Goal: Task Accomplishment & Management: Use online tool/utility

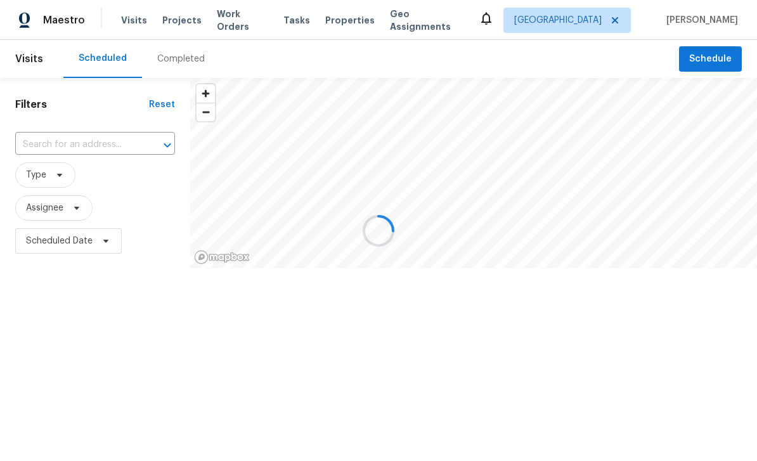
click at [307, 2] on div at bounding box center [378, 230] width 757 height 461
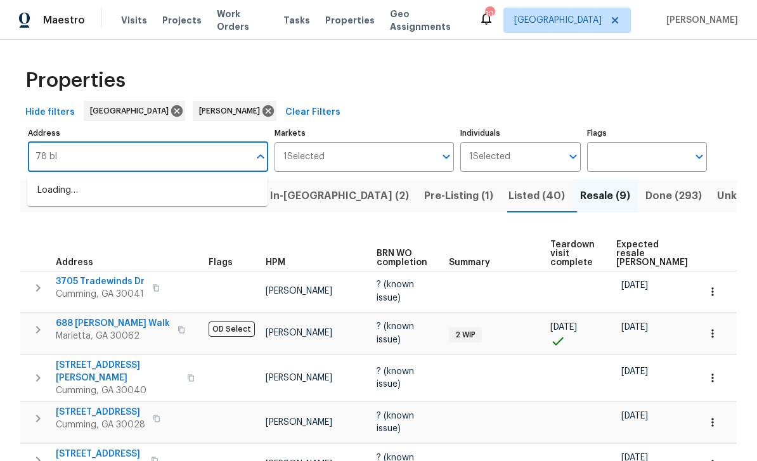
scroll to position [41, 0]
type input "78 blue pine ct"
click at [55, 180] on li "78 Blue Pine Ct Jasper GA 30143" at bounding box center [147, 190] width 240 height 21
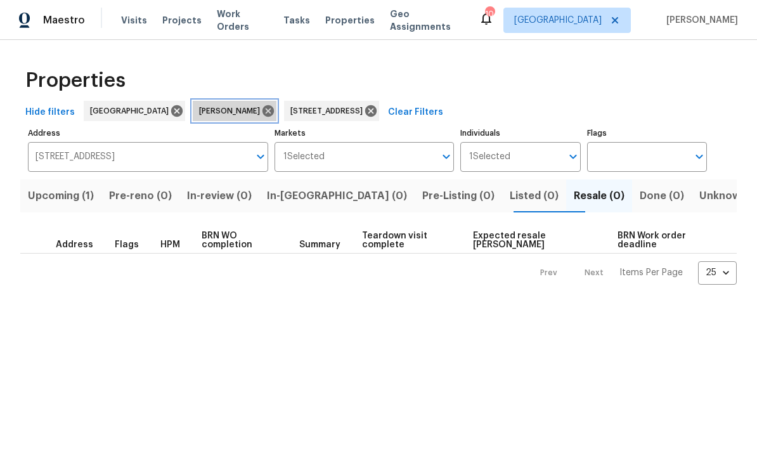
click at [261, 110] on icon at bounding box center [268, 111] width 14 height 14
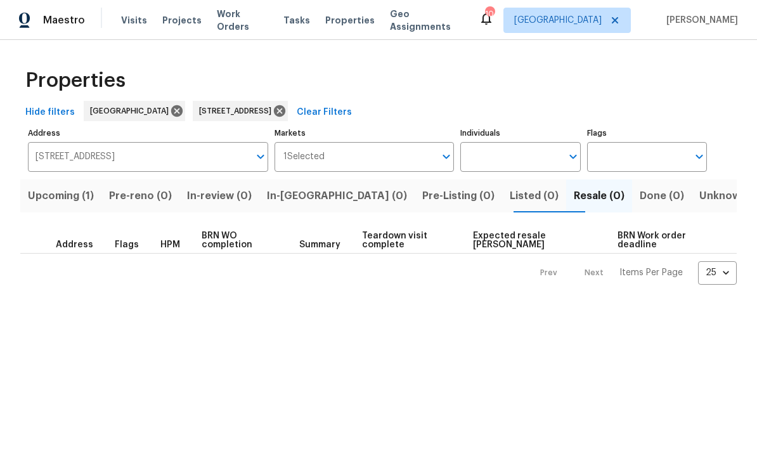
click at [55, 198] on span "Upcoming (1)" at bounding box center [61, 196] width 66 height 18
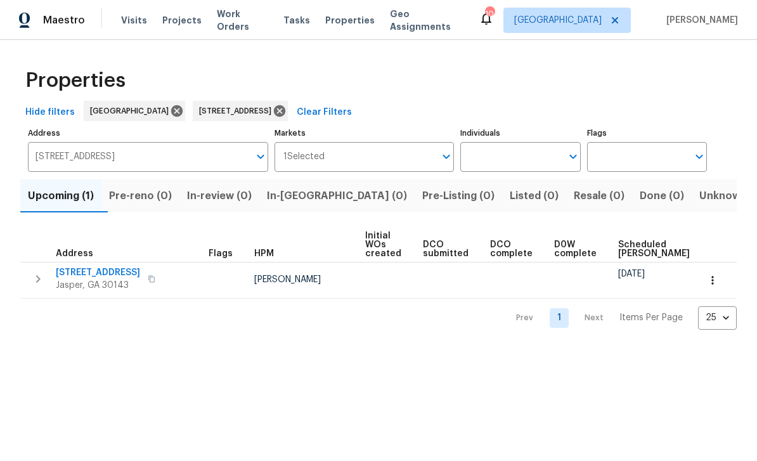
click at [711, 285] on icon "button" at bounding box center [712, 280] width 13 height 13
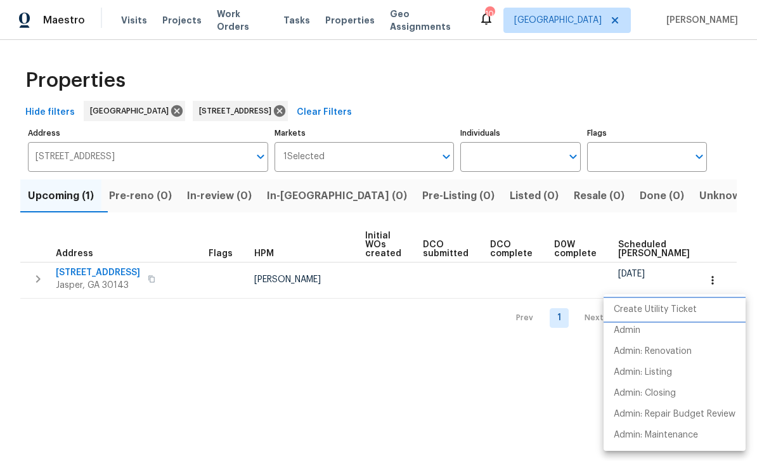
click at [672, 309] on p "Create Utility Ticket" at bounding box center [654, 309] width 83 height 13
click at [517, 372] on div at bounding box center [378, 230] width 757 height 461
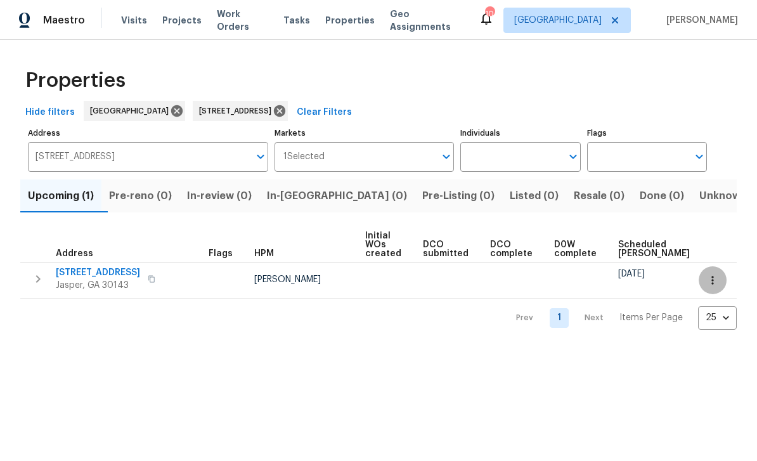
click at [712, 278] on icon "button" at bounding box center [712, 280] width 2 height 8
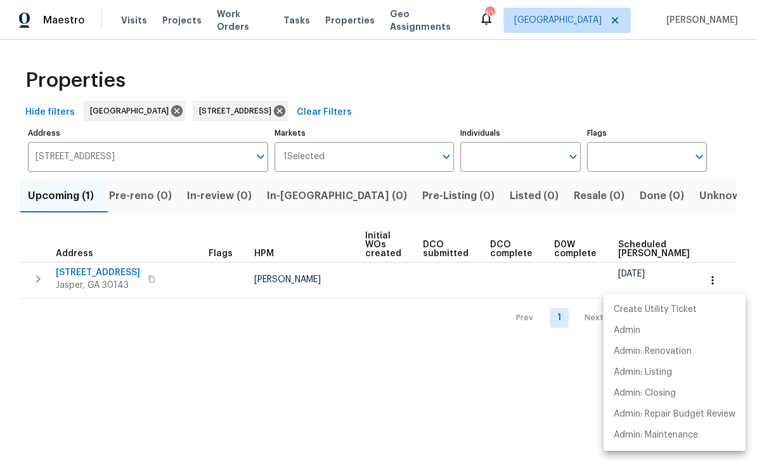
click at [511, 369] on div at bounding box center [378, 230] width 757 height 461
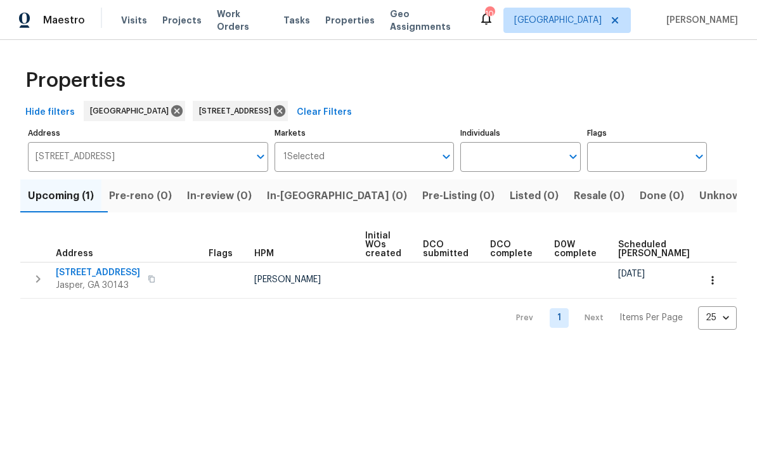
click at [77, 271] on span "78 Blue Pine Ct" at bounding box center [98, 272] width 84 height 13
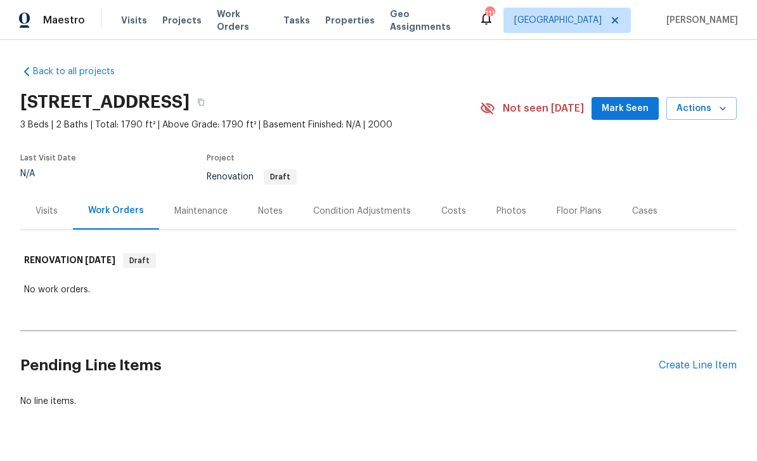
scroll to position [32, 0]
click at [719, 102] on icon "button" at bounding box center [722, 108] width 13 height 13
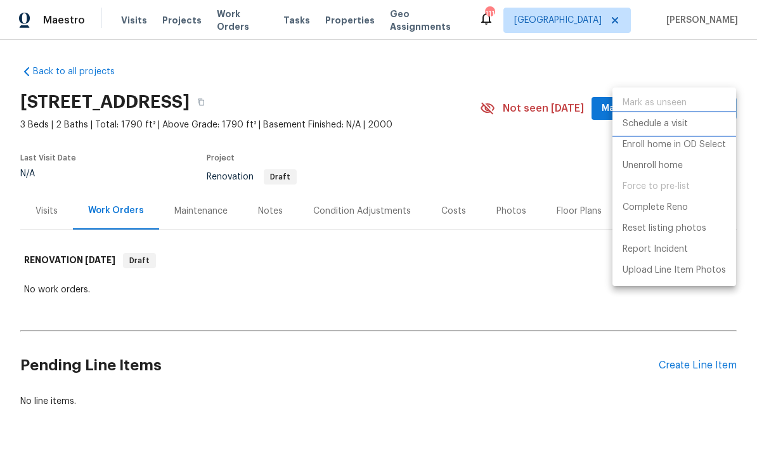
click at [670, 124] on p "Schedule a visit" at bounding box center [654, 123] width 65 height 13
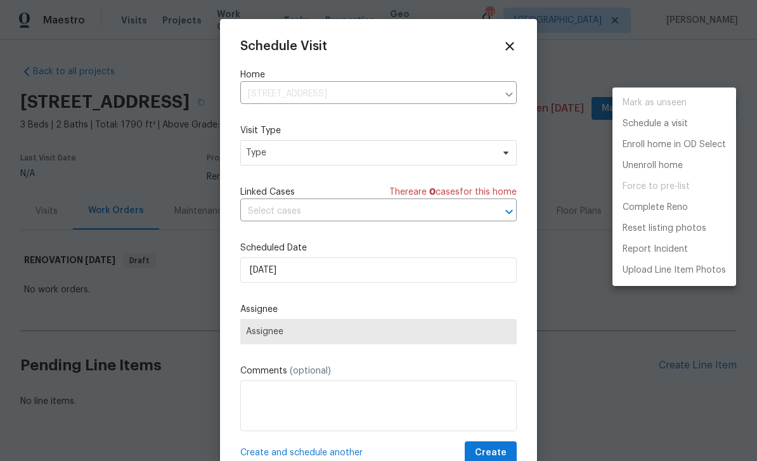
click at [487, 153] on div at bounding box center [378, 230] width 757 height 461
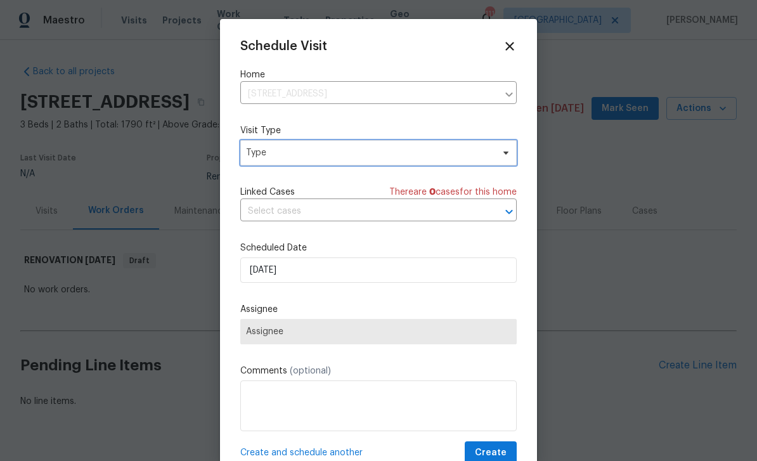
click at [497, 152] on span at bounding box center [504, 153] width 14 height 10
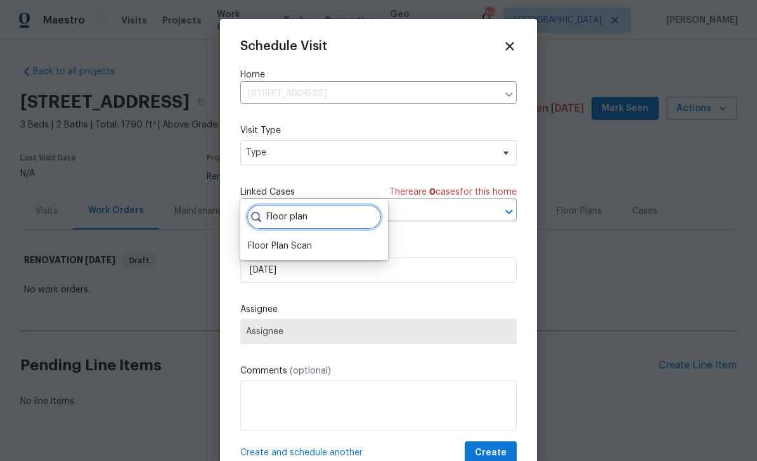
type input "Floor plan"
click at [274, 240] on div "Floor Plan Scan" at bounding box center [280, 246] width 64 height 13
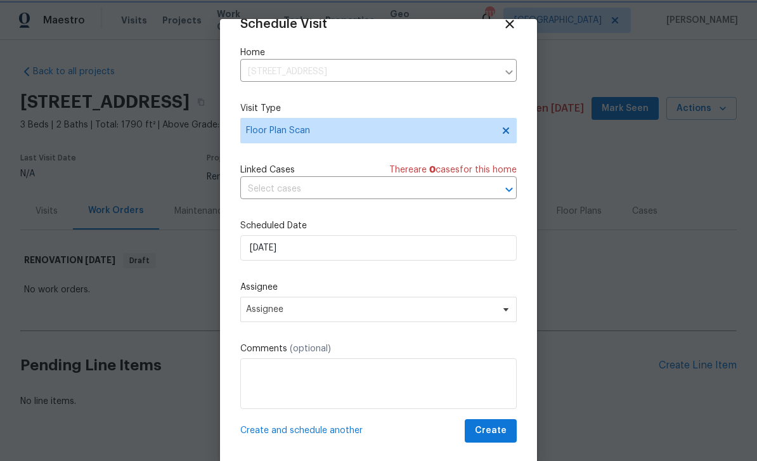
scroll to position [25, 0]
click at [479, 306] on span "Assignee" at bounding box center [370, 309] width 248 height 10
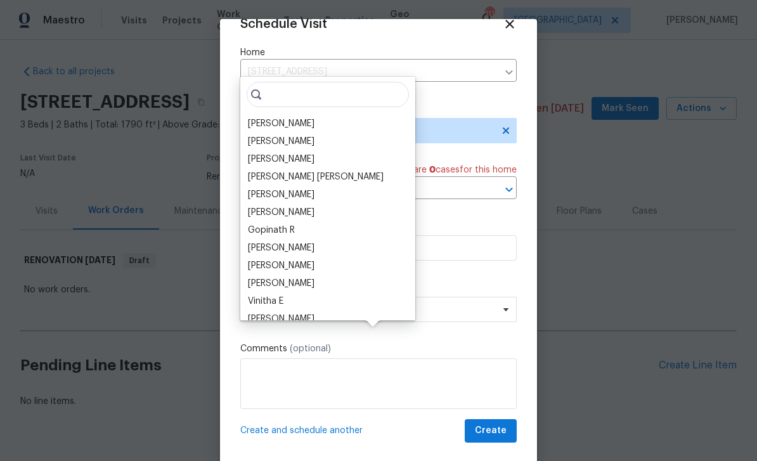
click at [264, 117] on div "[PERSON_NAME]" at bounding box center [281, 123] width 67 height 13
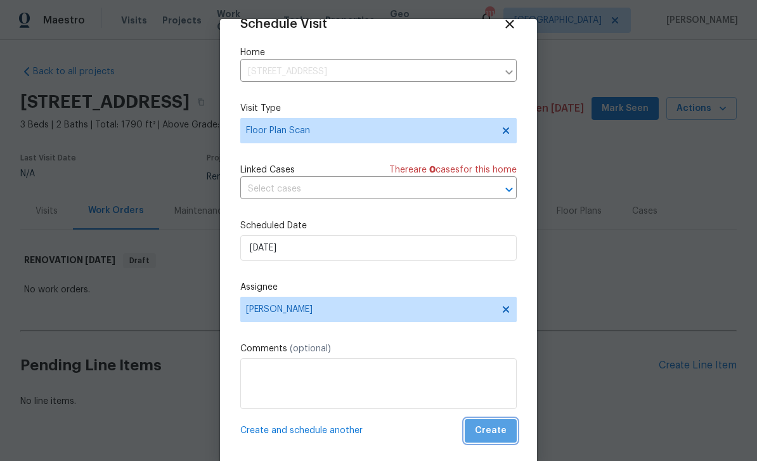
click at [494, 427] on span "Create" at bounding box center [491, 431] width 32 height 16
